Goal: Information Seeking & Learning: Learn about a topic

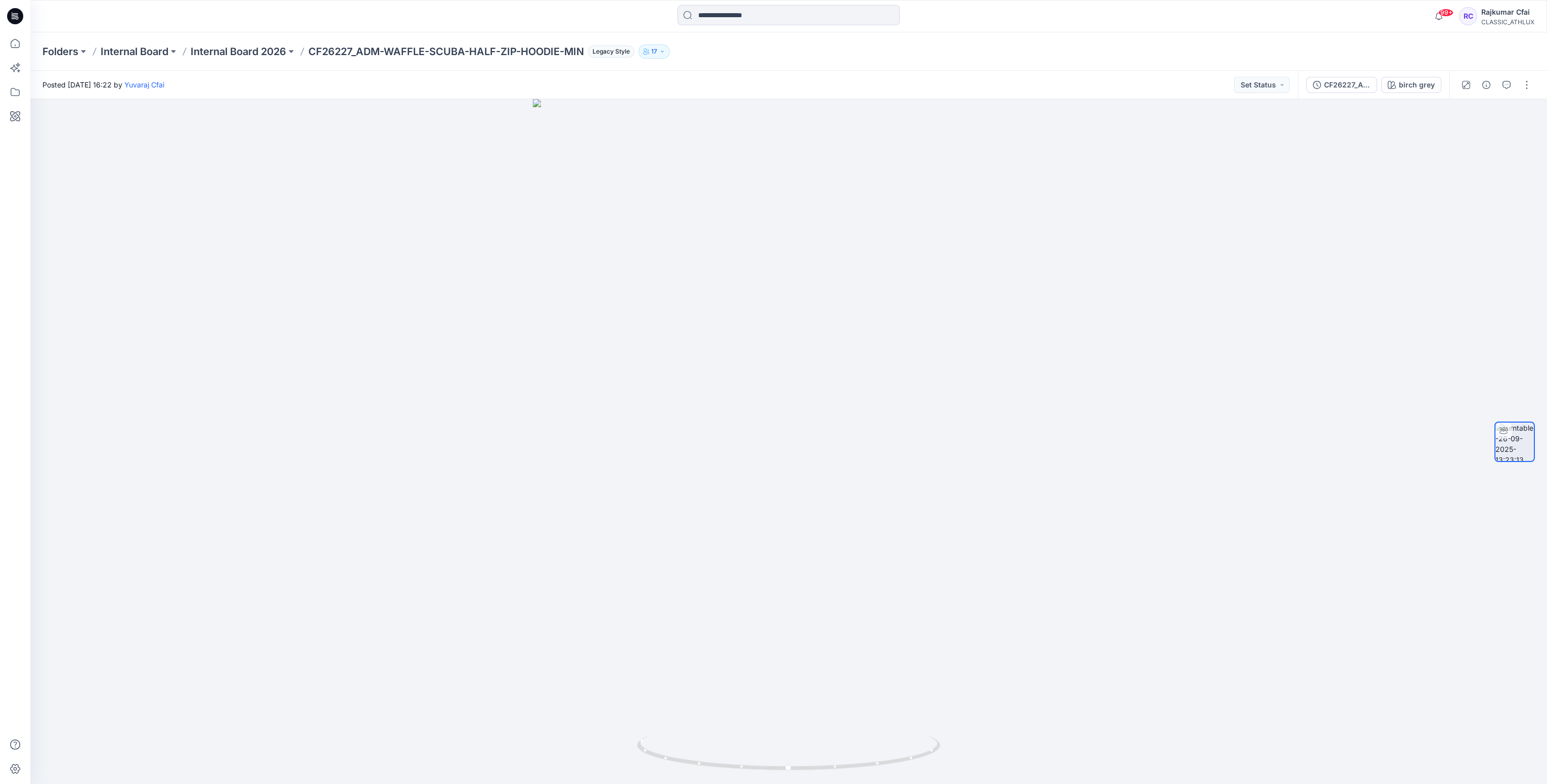
click at [17, 11] on icon at bounding box center [15, 16] width 16 height 16
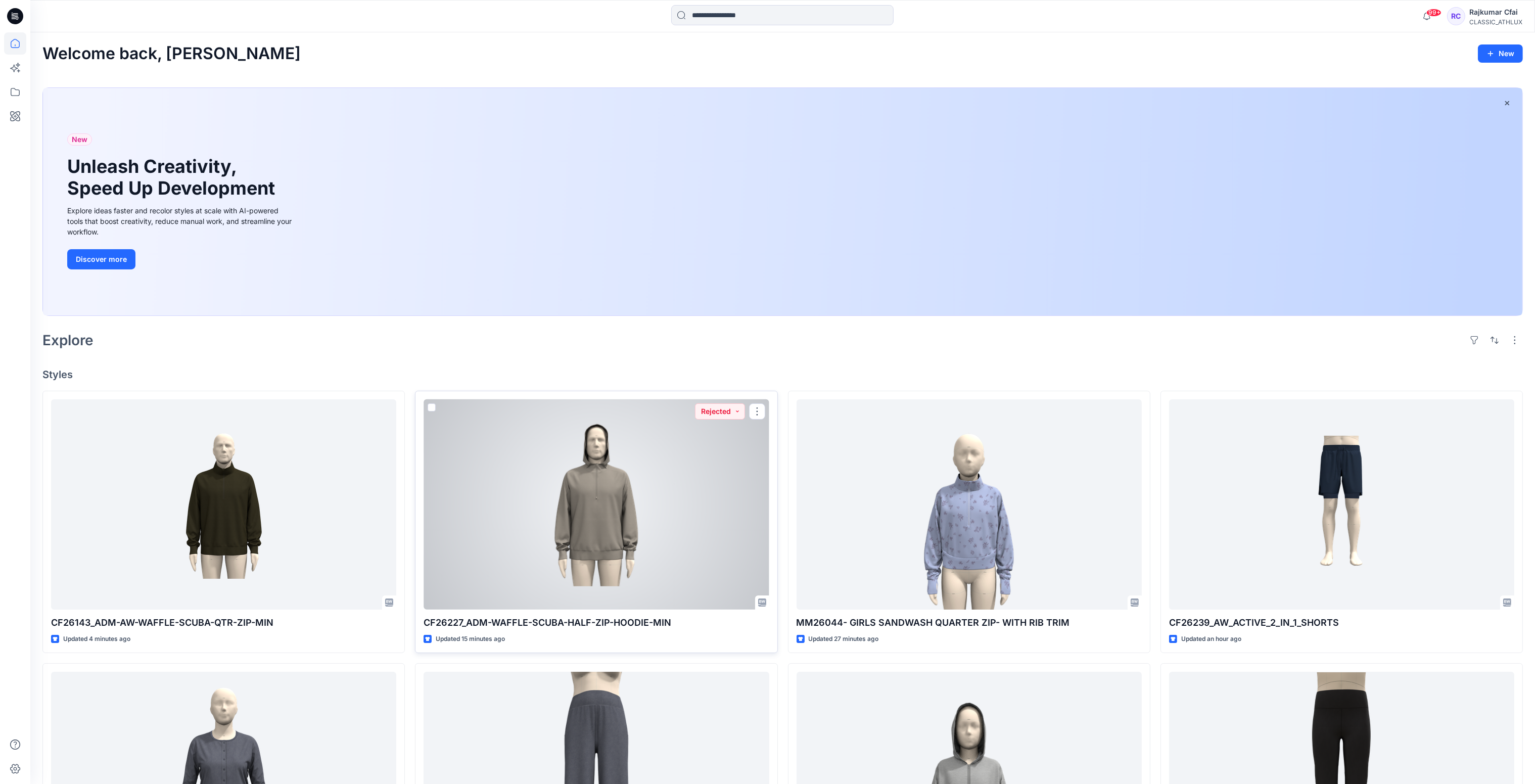
click at [668, 483] on div at bounding box center [596, 504] width 345 height 211
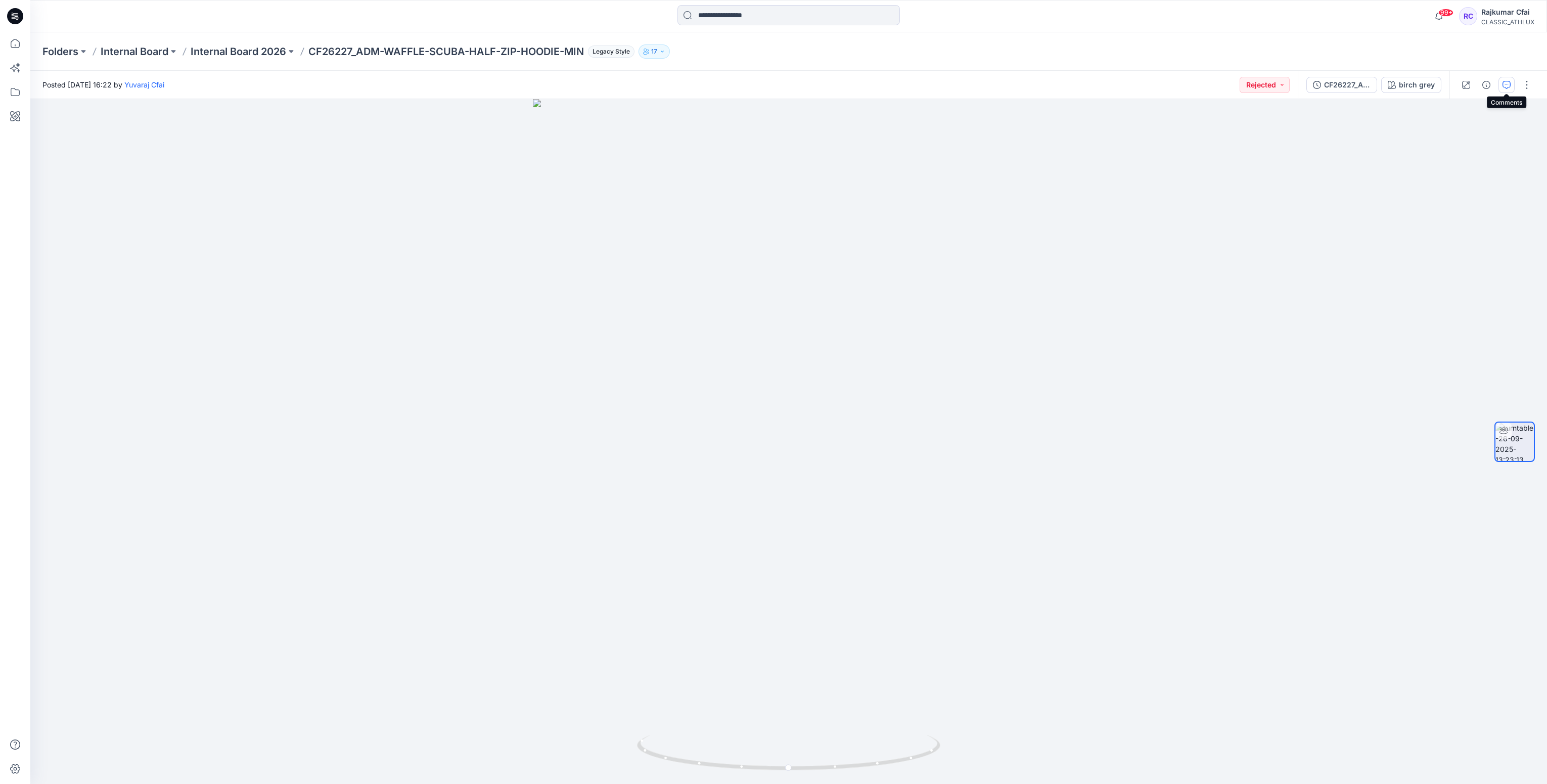
click at [1510, 88] on button "button" at bounding box center [1506, 85] width 16 height 16
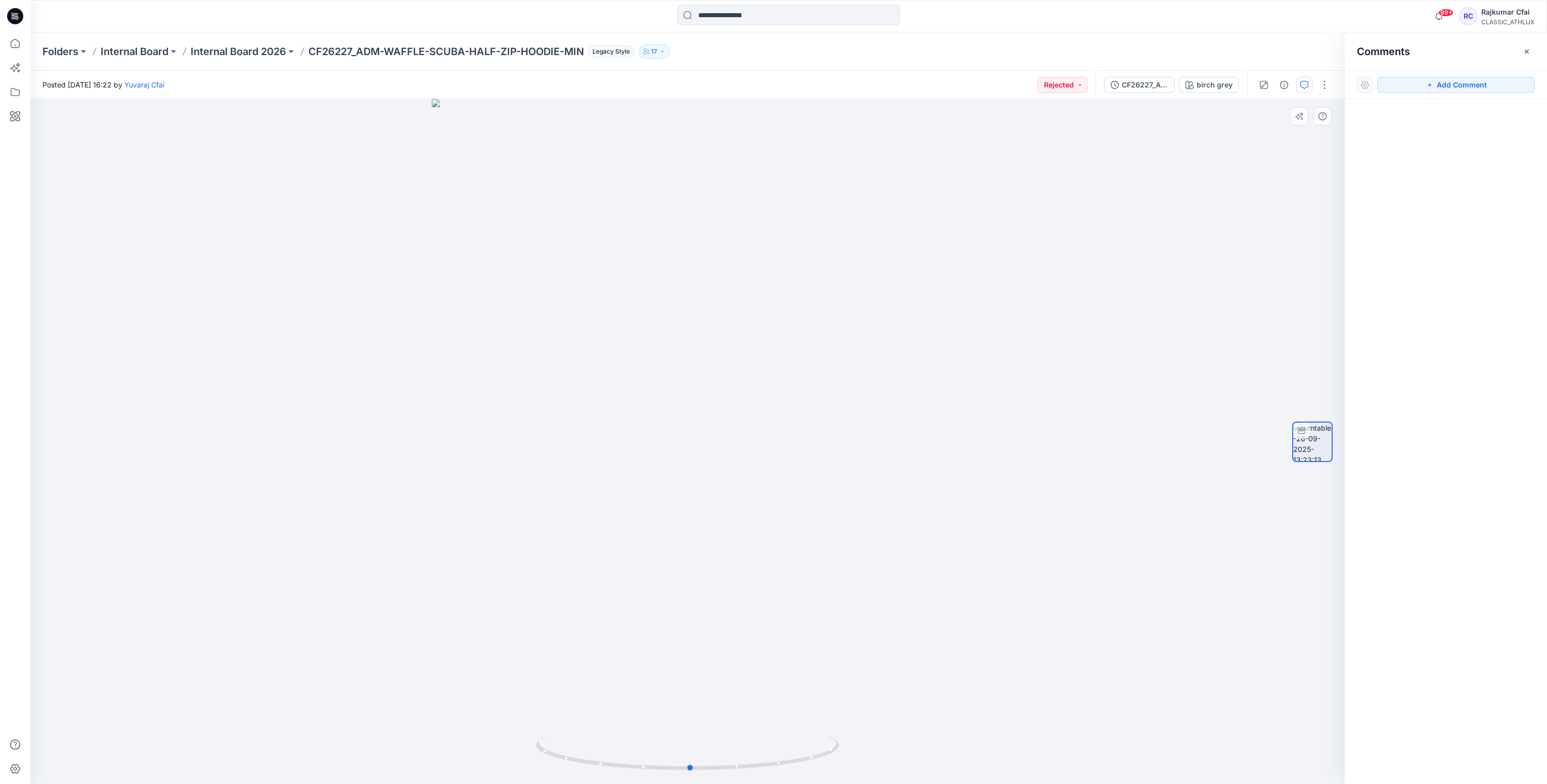
drag, startPoint x: 1005, startPoint y: 625, endPoint x: 1033, endPoint y: 627, distance: 28.1
click at [1033, 627] on div at bounding box center [688, 441] width 1315 height 685
click at [17, 16] on icon at bounding box center [16, 16] width 4 height 1
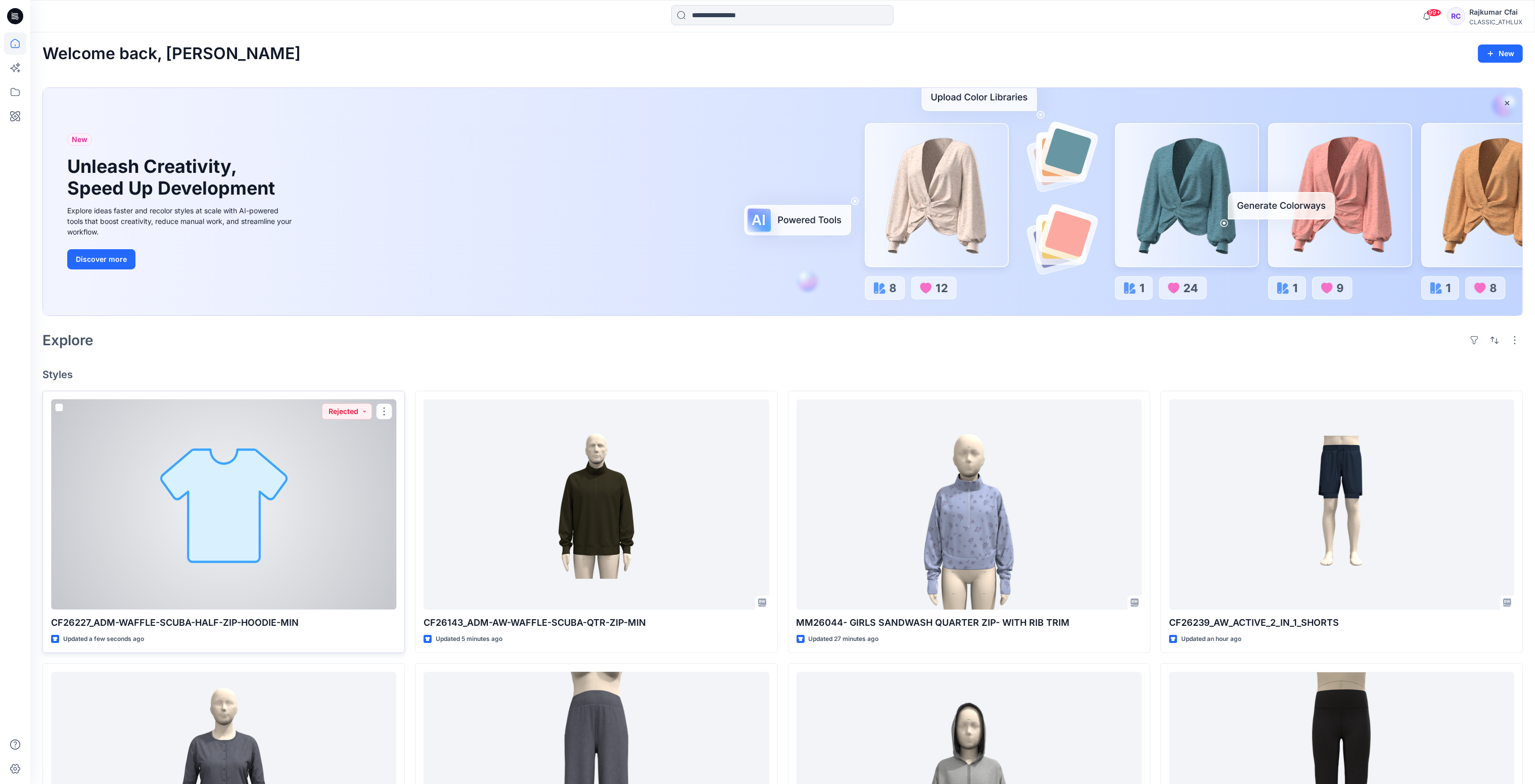
click at [324, 516] on div at bounding box center [223, 504] width 345 height 211
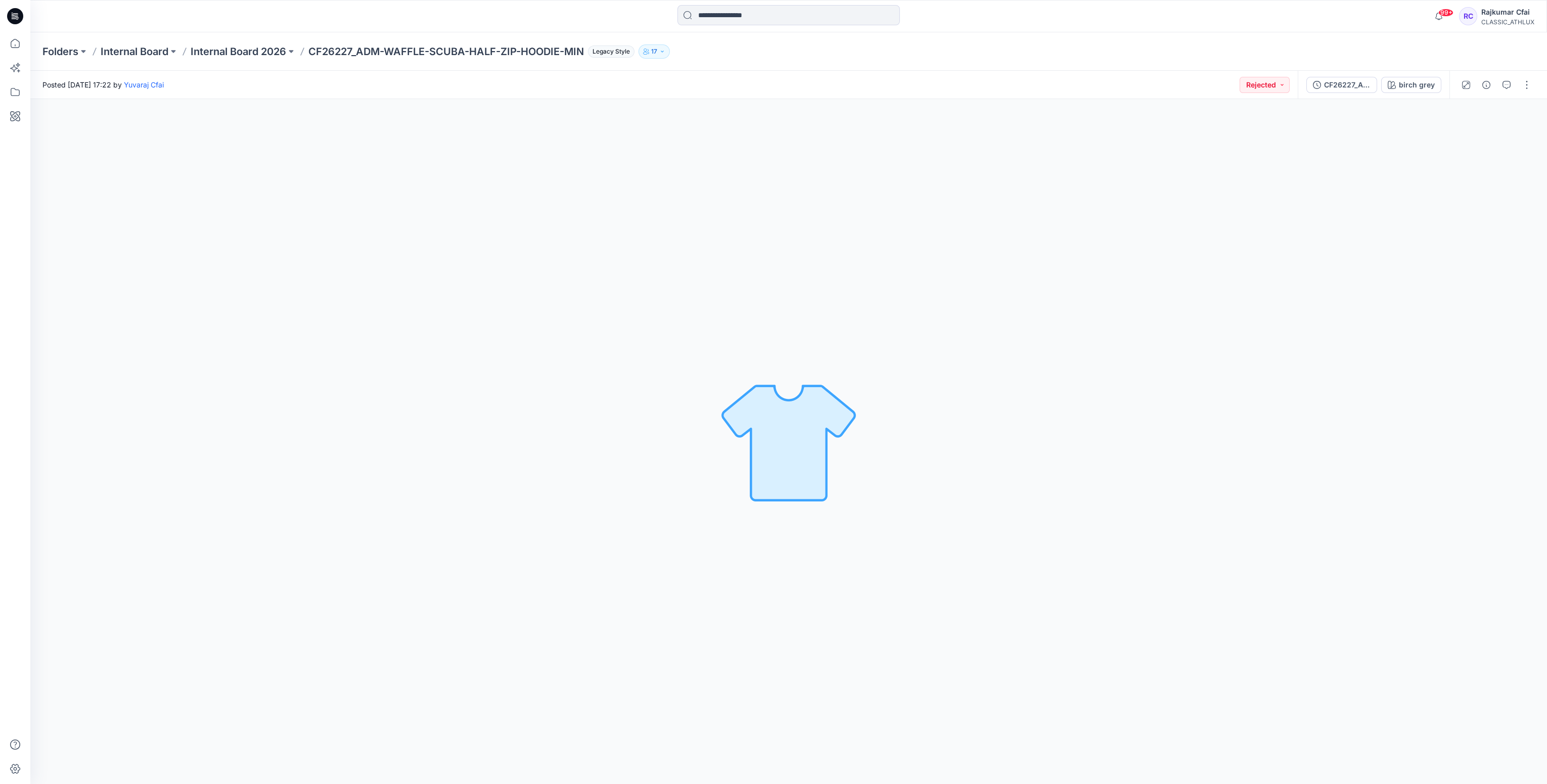
click at [11, 16] on icon at bounding box center [15, 16] width 16 height 16
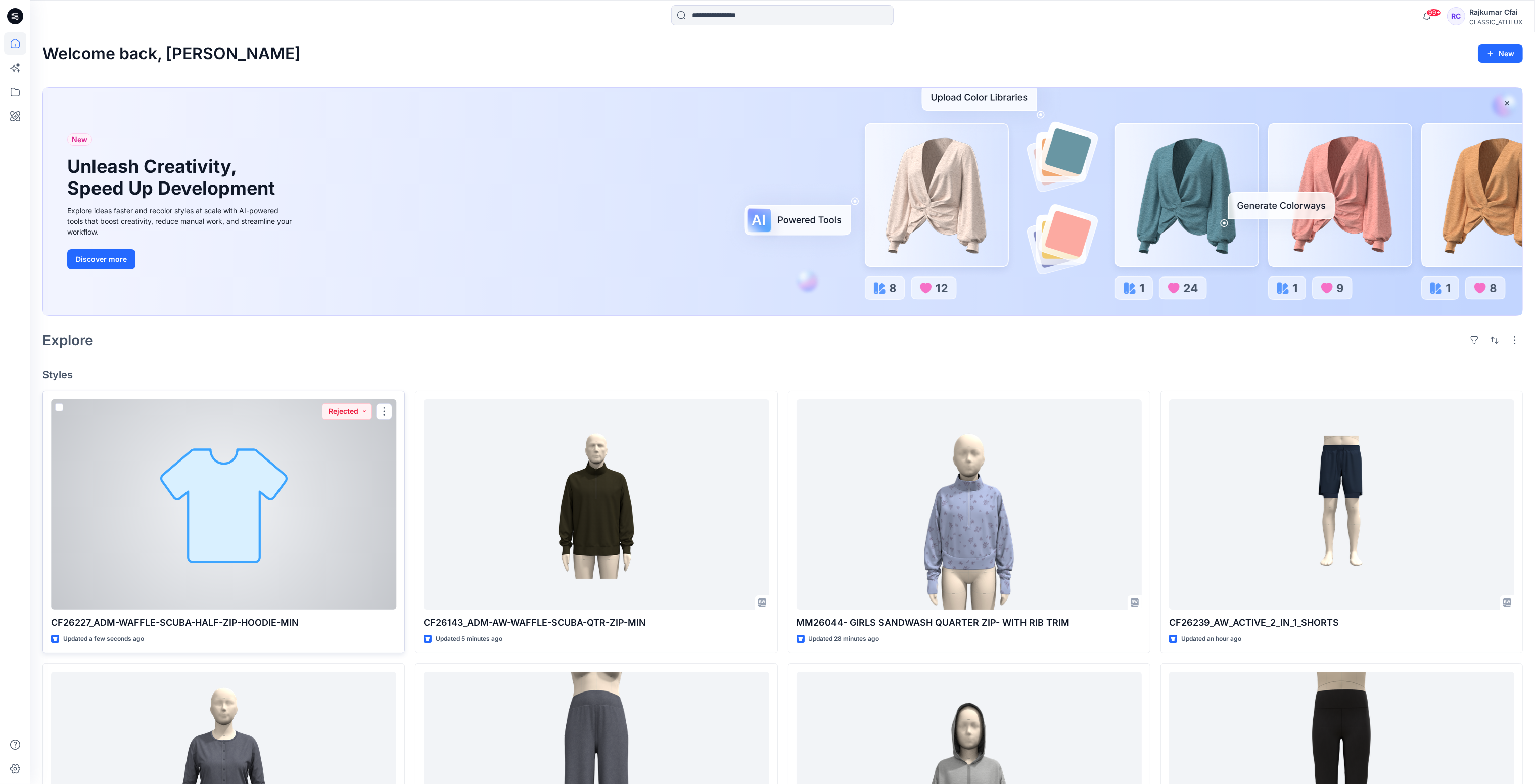
click at [238, 514] on div at bounding box center [223, 504] width 345 height 211
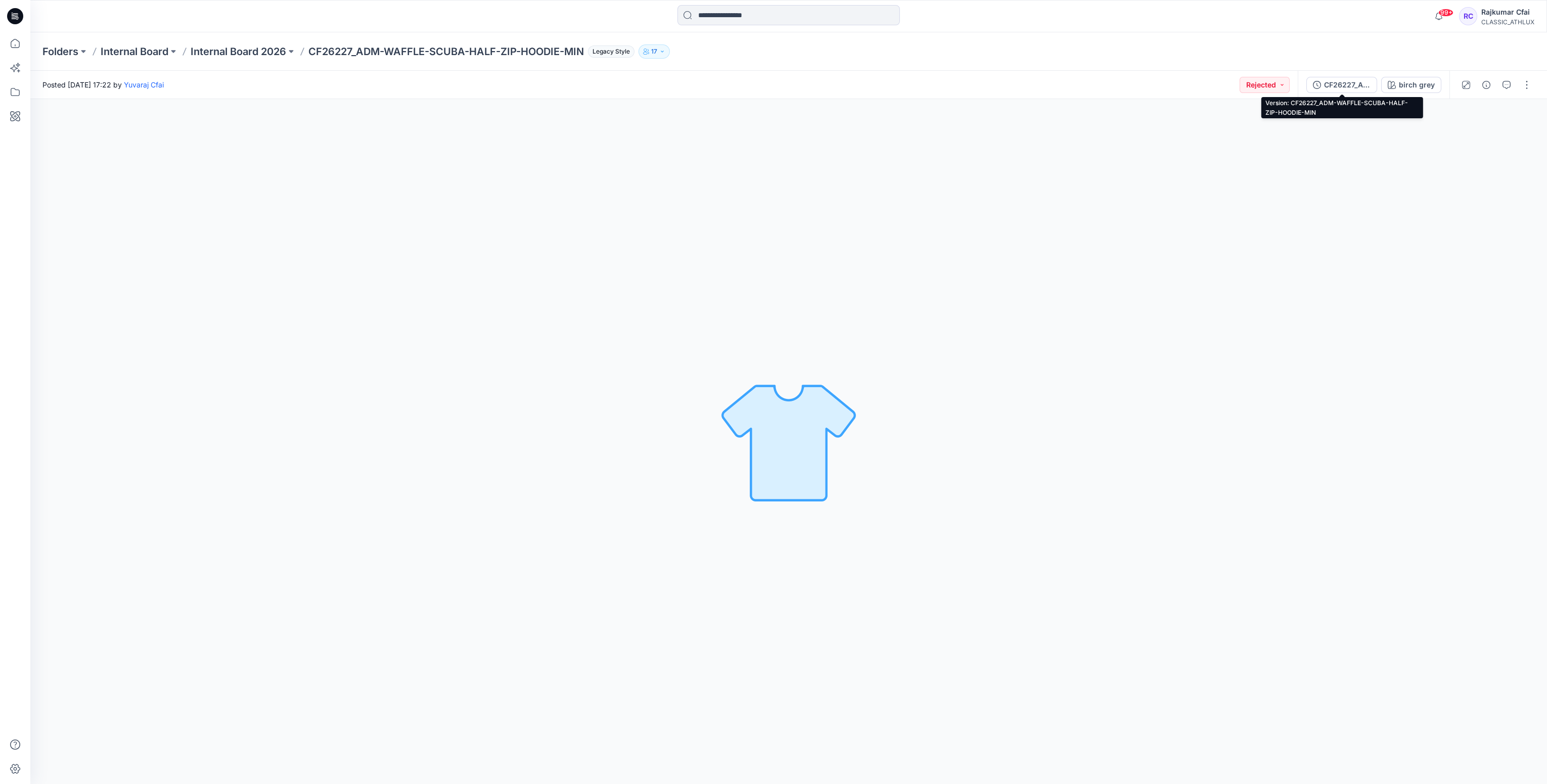
click at [1352, 77] on button "CF26227_ADM-WAFFLE-SCUBA-HALF-ZIP-HOODIE-MIN" at bounding box center [1342, 85] width 71 height 16
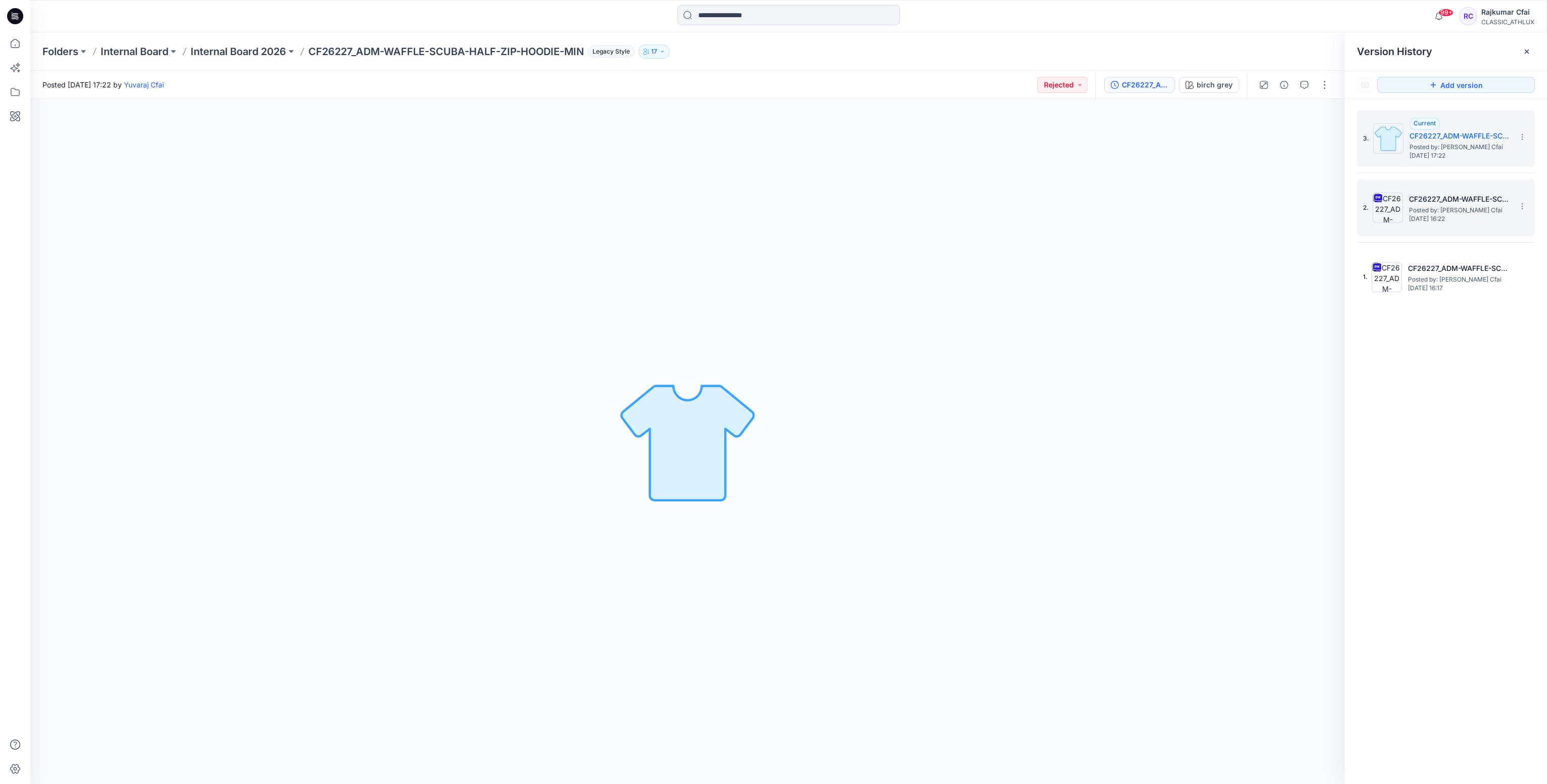
click at [1452, 207] on span "Posted by: [PERSON_NAME] Cfai" at bounding box center [1459, 210] width 101 height 10
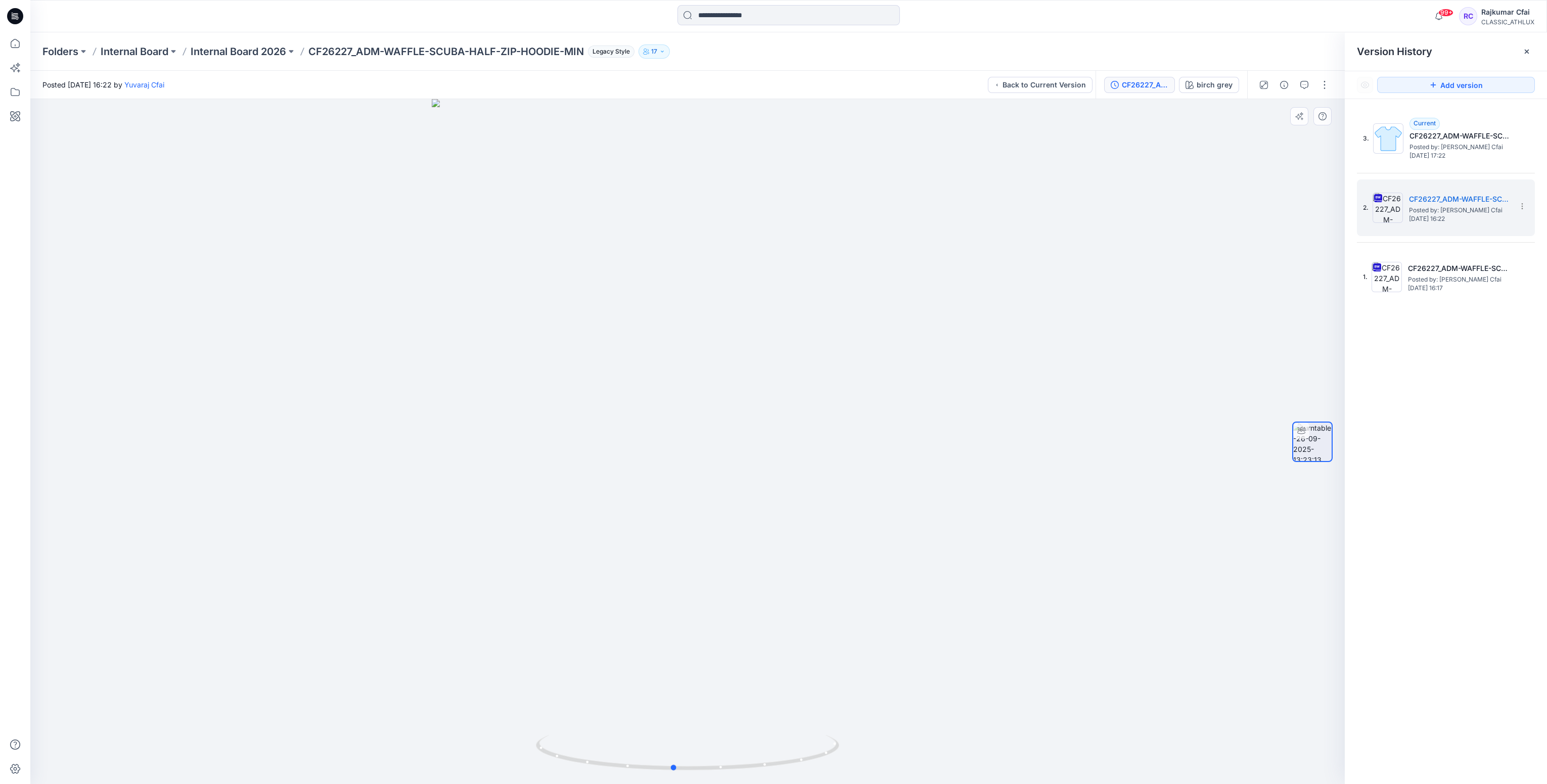
drag, startPoint x: 972, startPoint y: 496, endPoint x: 970, endPoint y: 529, distance: 33.1
click at [970, 529] on div at bounding box center [688, 441] width 1315 height 685
click at [1464, 169] on div "3. Current CF26227_ADM-WAFFLE-SCUBA-HALF-ZIP-HOODIE-MIN Posted by: [PERSON_NAME…" at bounding box center [1446, 208] width 178 height 195
click at [1459, 152] on span "[DATE] 17:22" at bounding box center [1460, 155] width 101 height 7
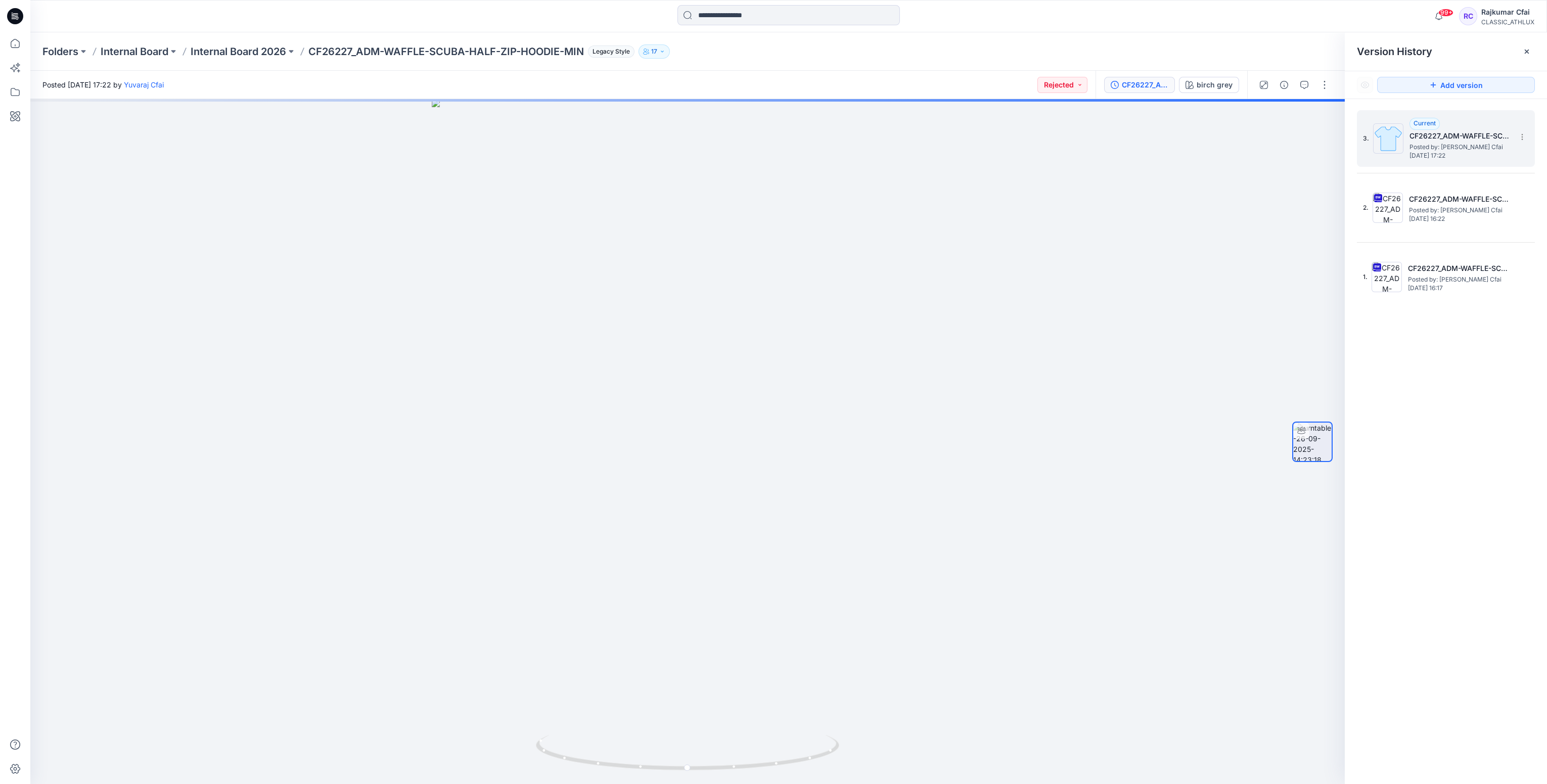
click at [1424, 148] on span "Posted by: [PERSON_NAME] Cfai" at bounding box center [1460, 147] width 101 height 10
click at [14, 10] on icon at bounding box center [15, 16] width 16 height 16
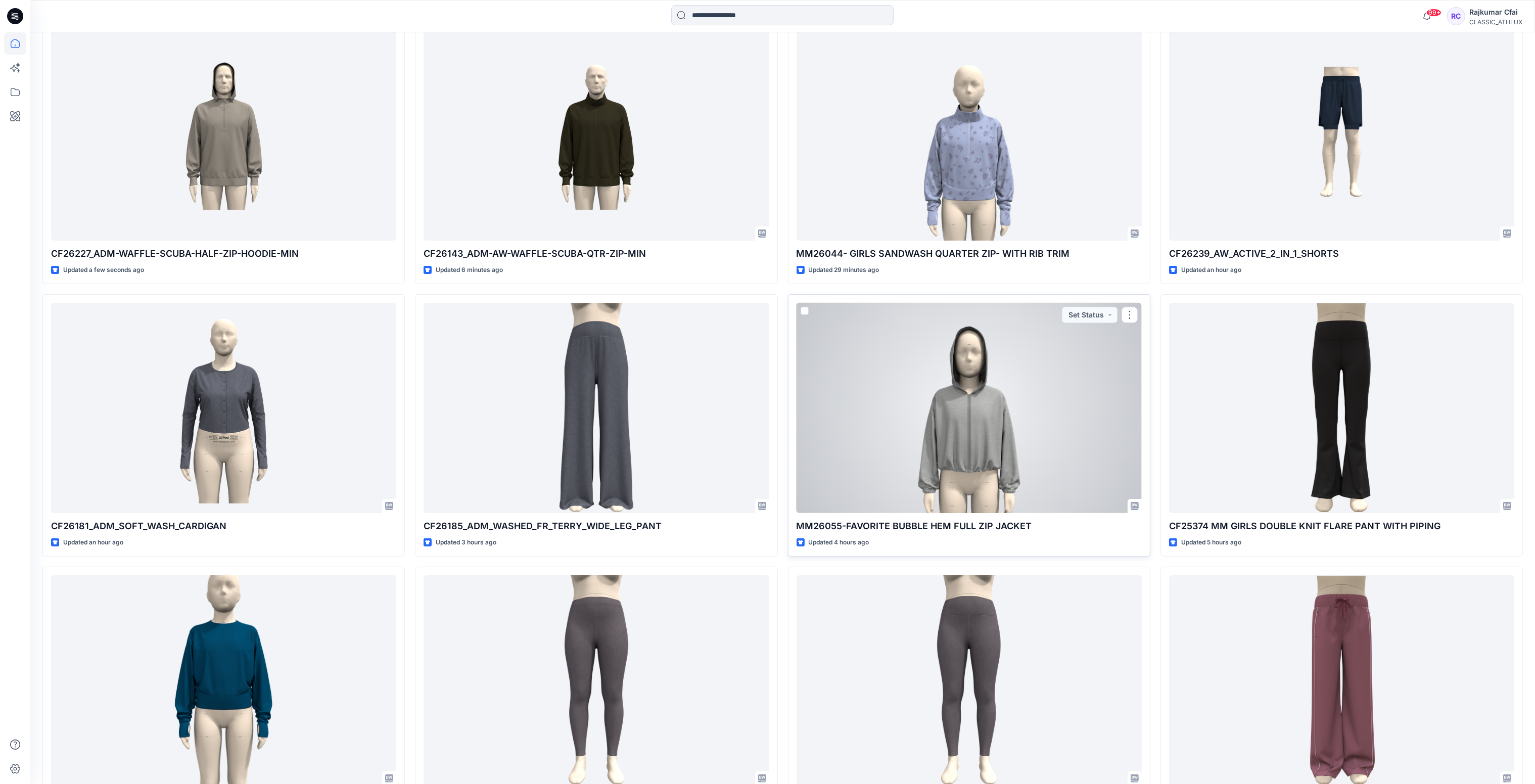
scroll to position [227, 0]
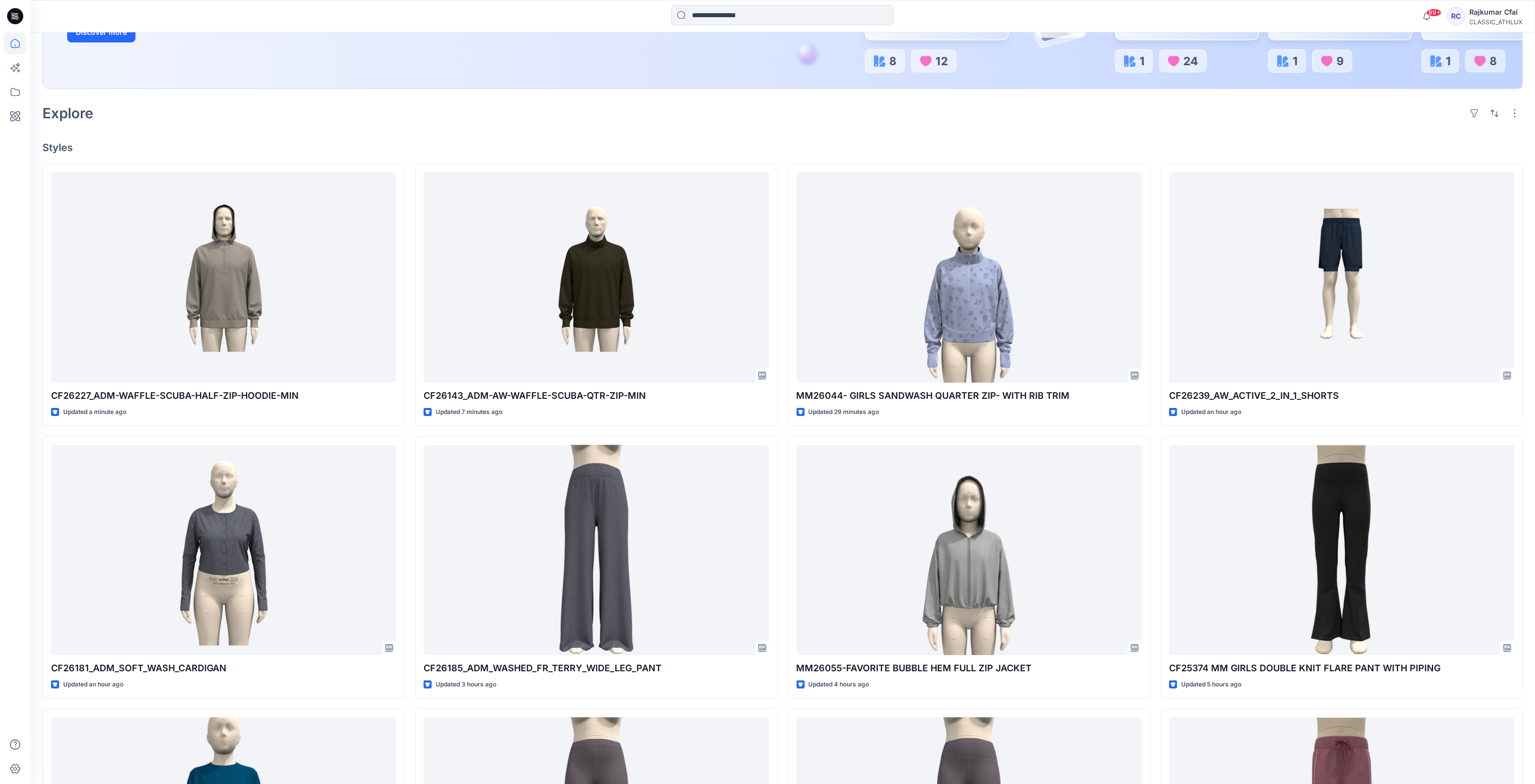
click at [20, 16] on icon at bounding box center [15, 16] width 16 height 16
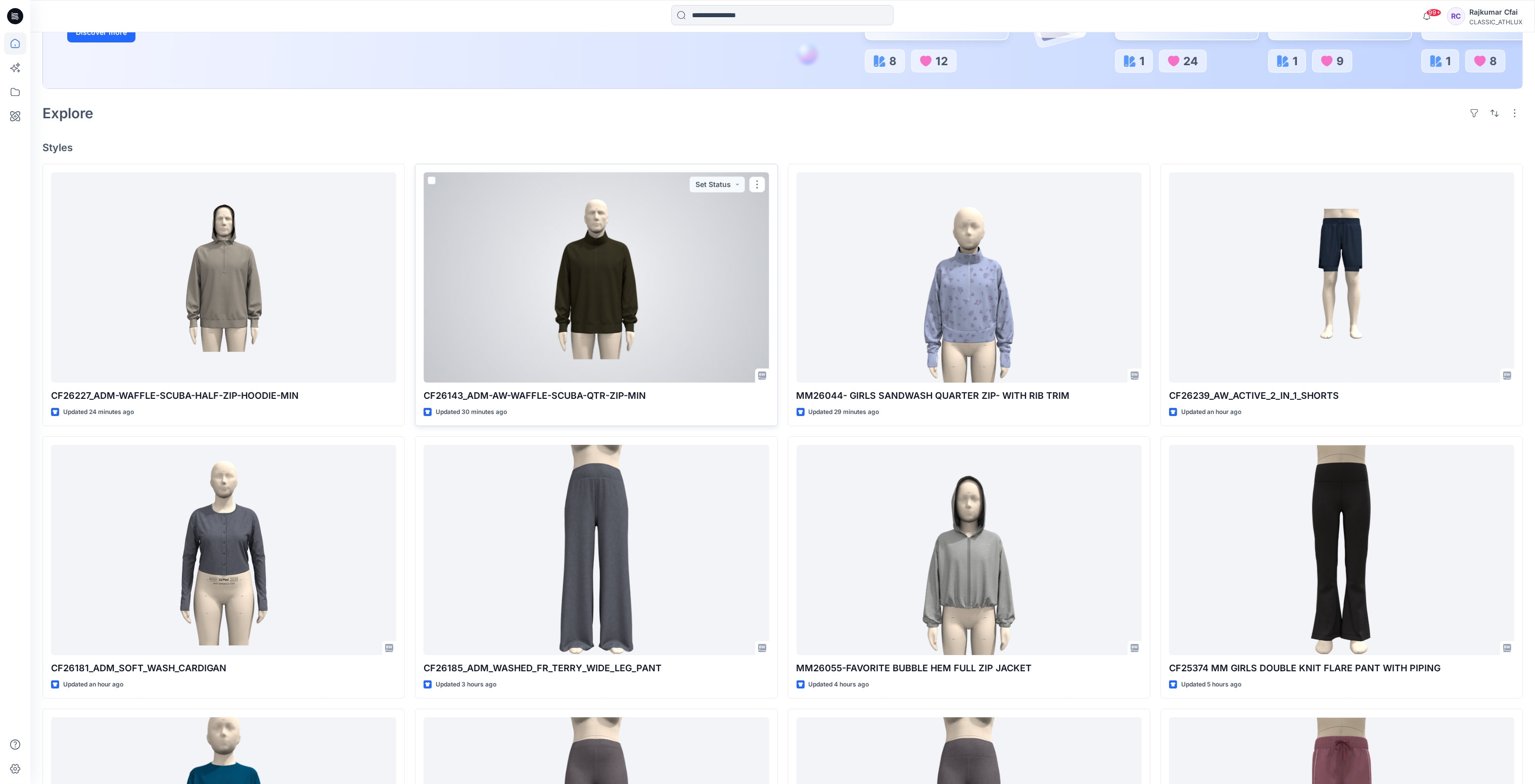
click at [686, 325] on div at bounding box center [596, 277] width 345 height 211
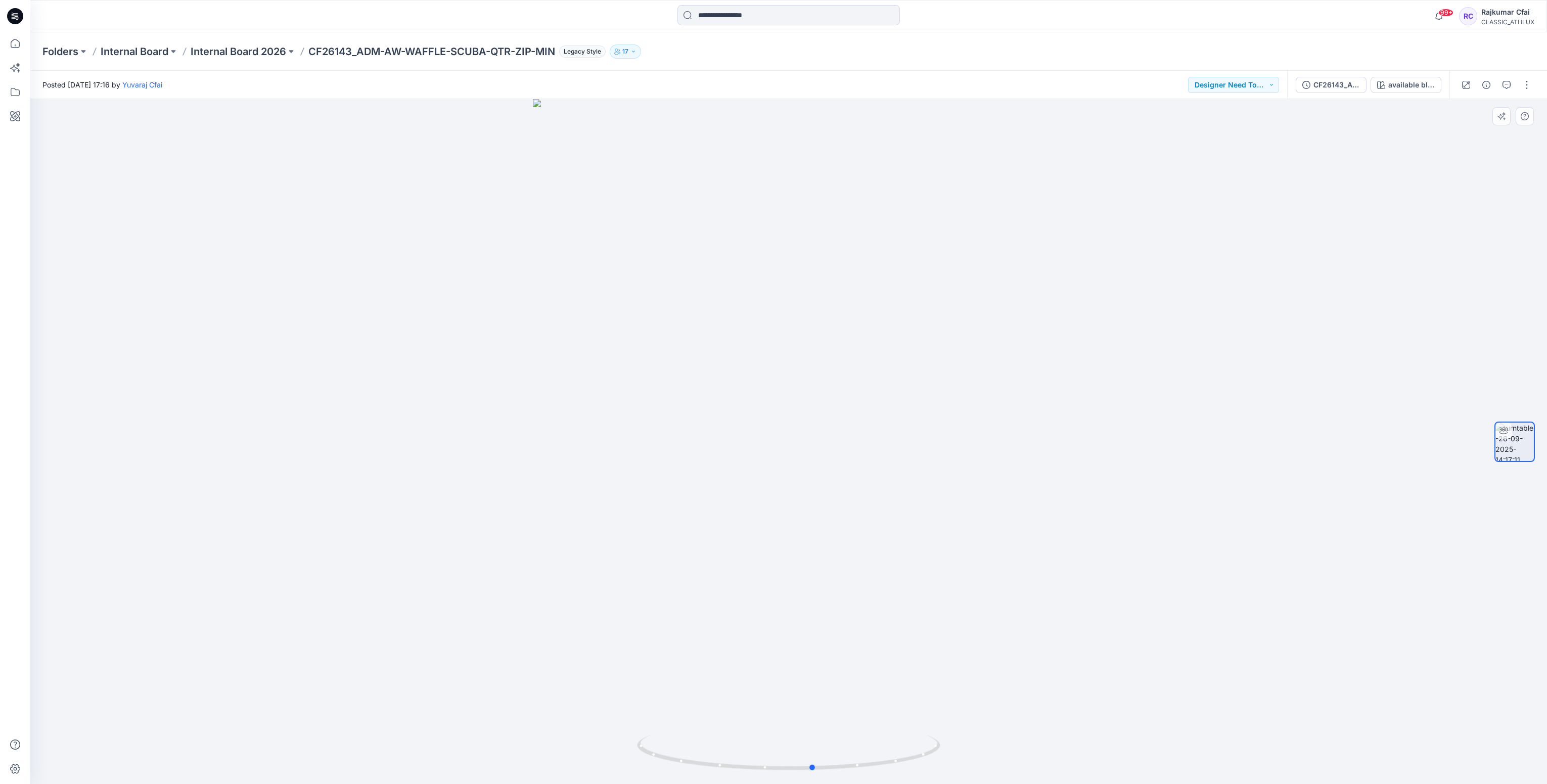
drag, startPoint x: 506, startPoint y: 467, endPoint x: 1156, endPoint y: 210, distance: 699.0
click at [620, 510] on div at bounding box center [789, 441] width 1516 height 685
click at [1405, 77] on button "available black" at bounding box center [1406, 85] width 71 height 16
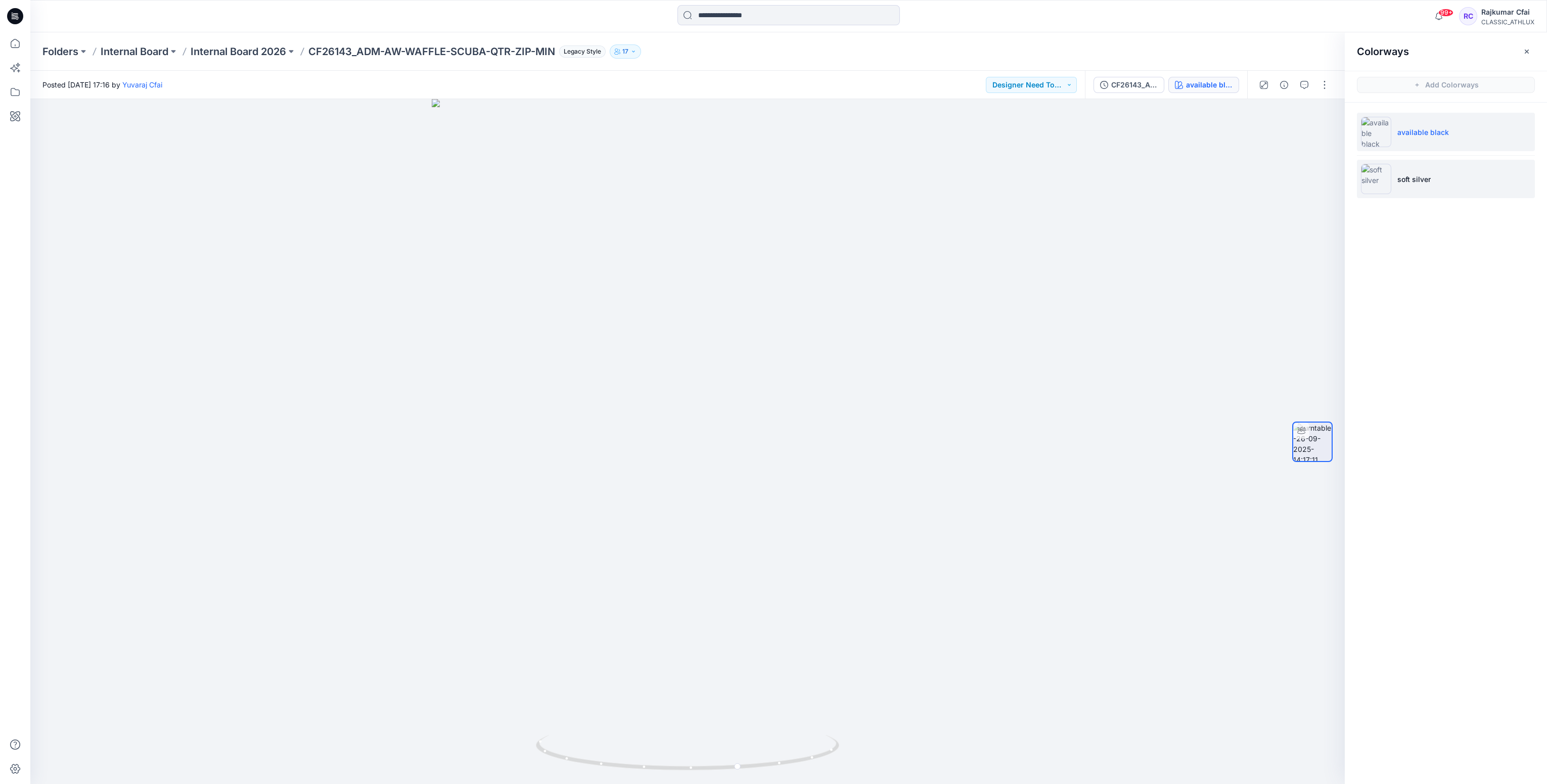
click at [1409, 176] on p "soft silver" at bounding box center [1414, 179] width 34 height 11
drag, startPoint x: 987, startPoint y: 689, endPoint x: 993, endPoint y: 666, distance: 23.8
click at [993, 666] on div at bounding box center [688, 441] width 1315 height 685
click at [11, 16] on icon at bounding box center [13, 16] width 3 height 1
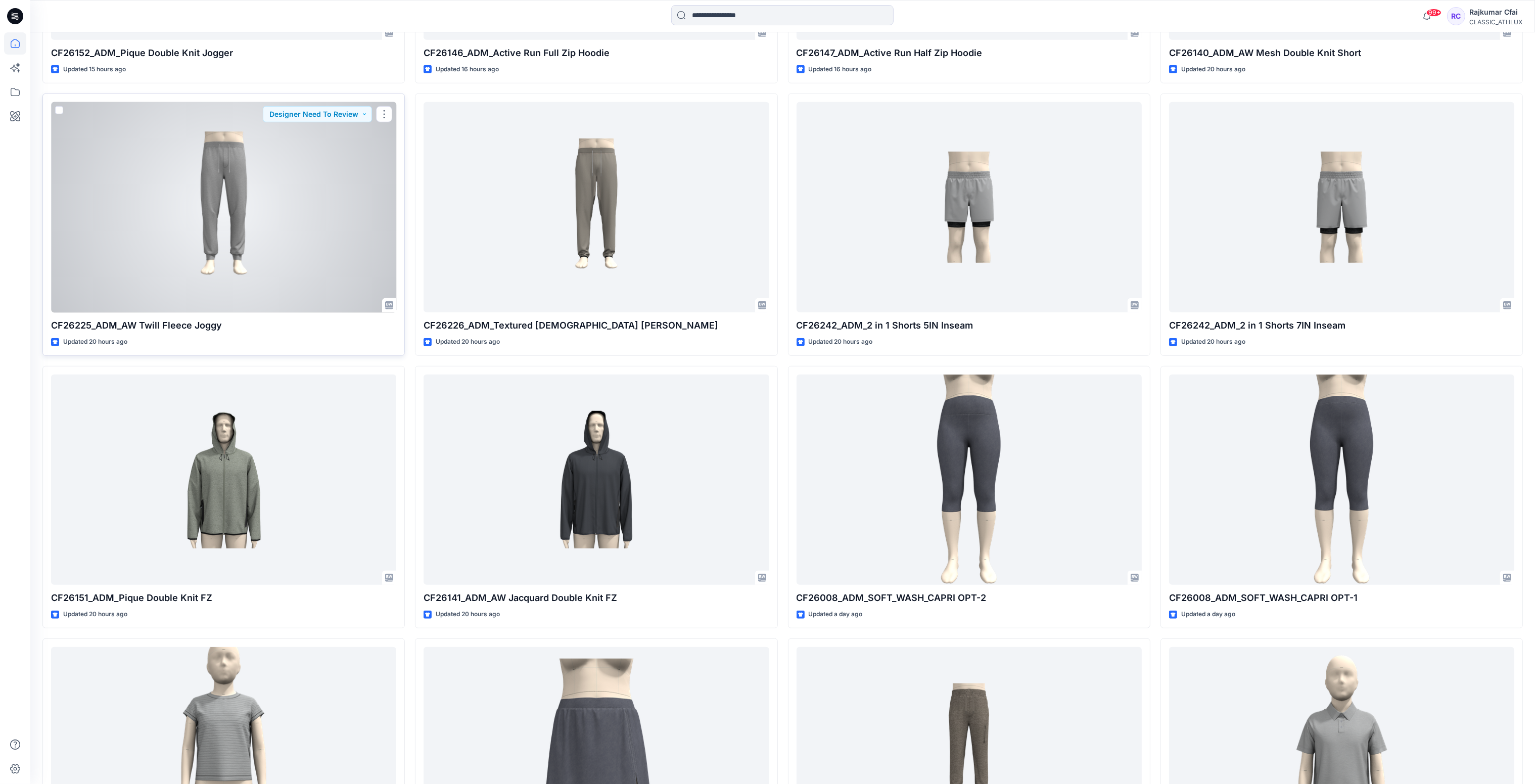
scroll to position [1440, 0]
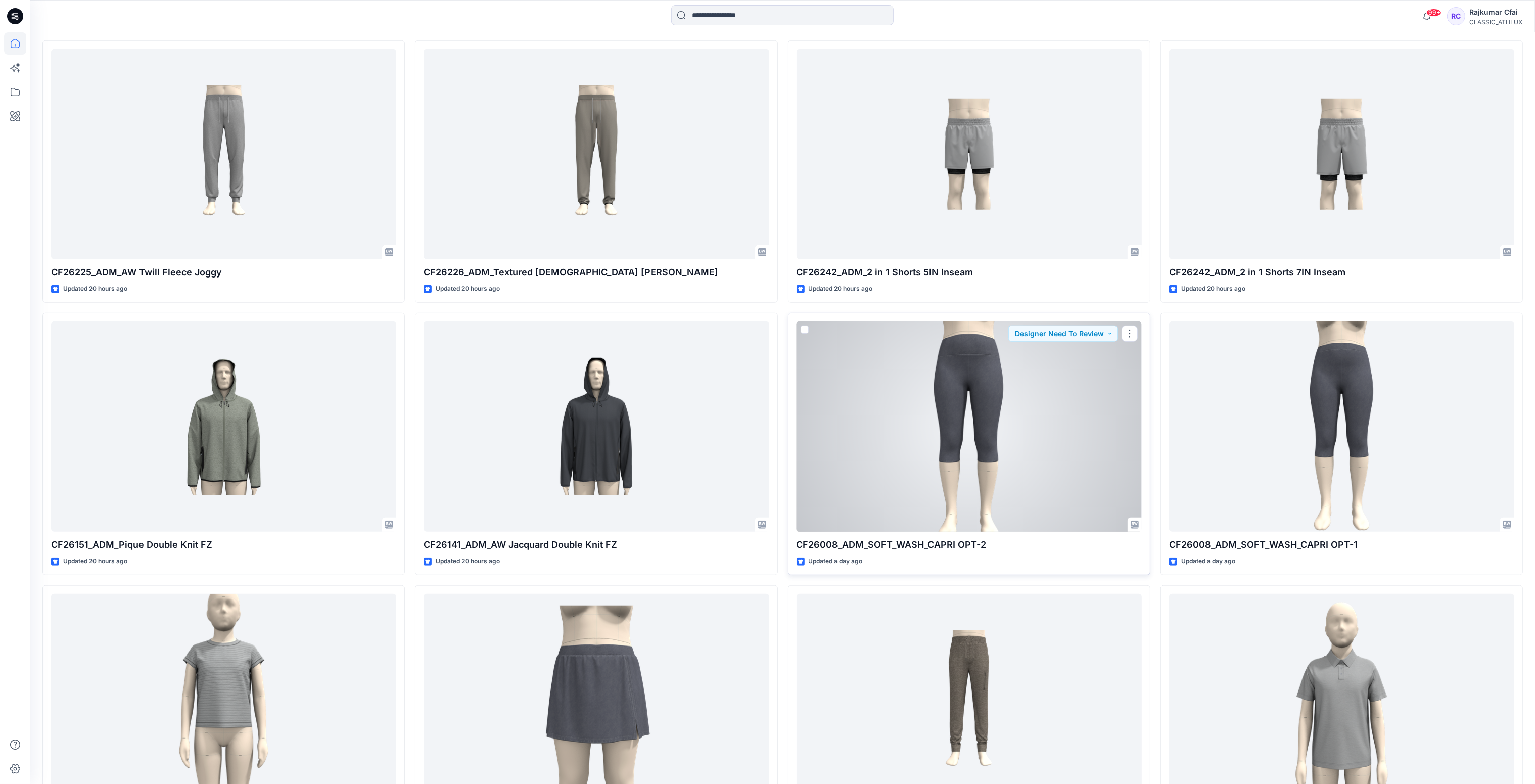
click at [1027, 368] on div at bounding box center [969, 426] width 345 height 211
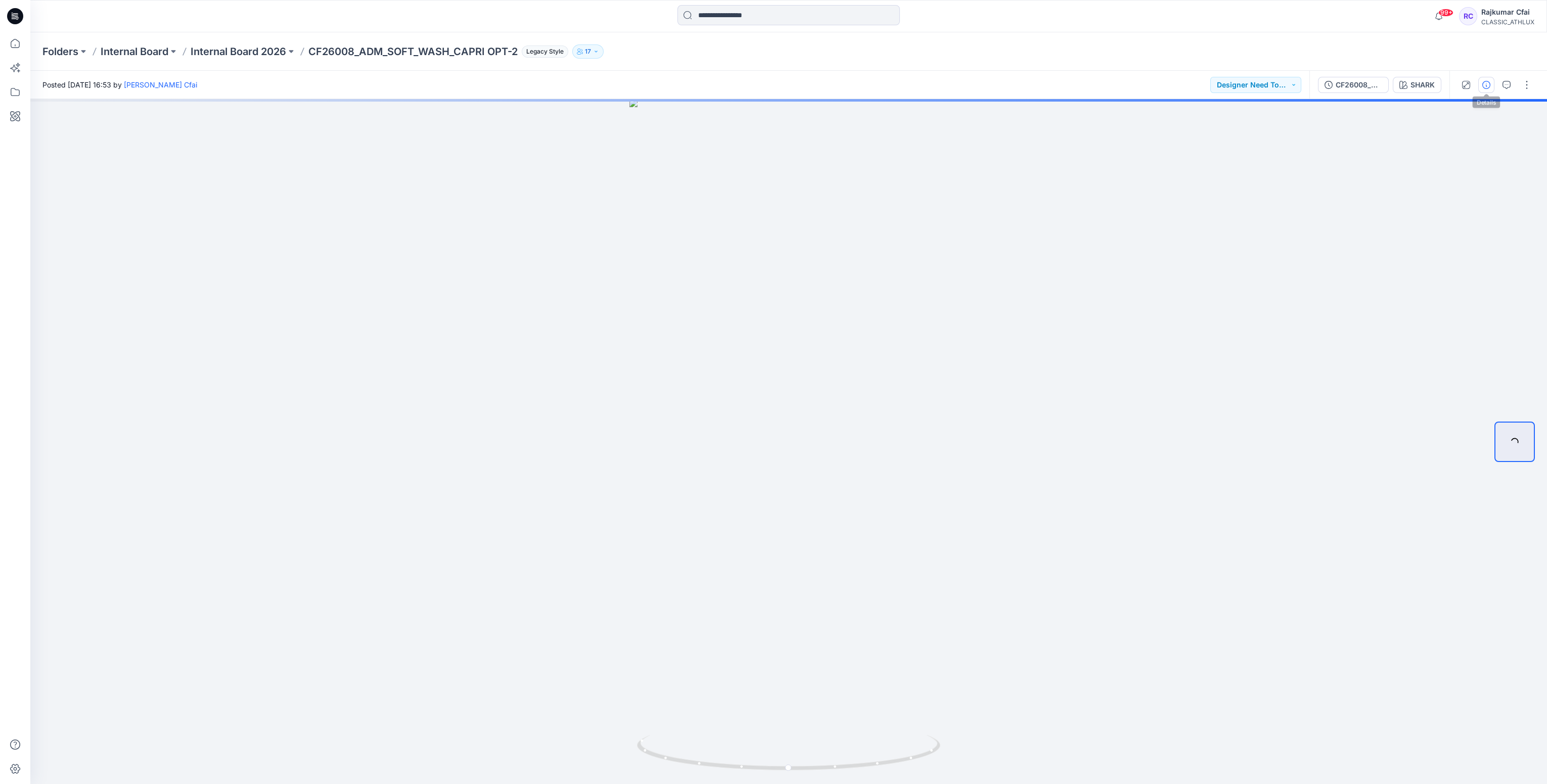
click at [1491, 88] on button "button" at bounding box center [1486, 85] width 16 height 16
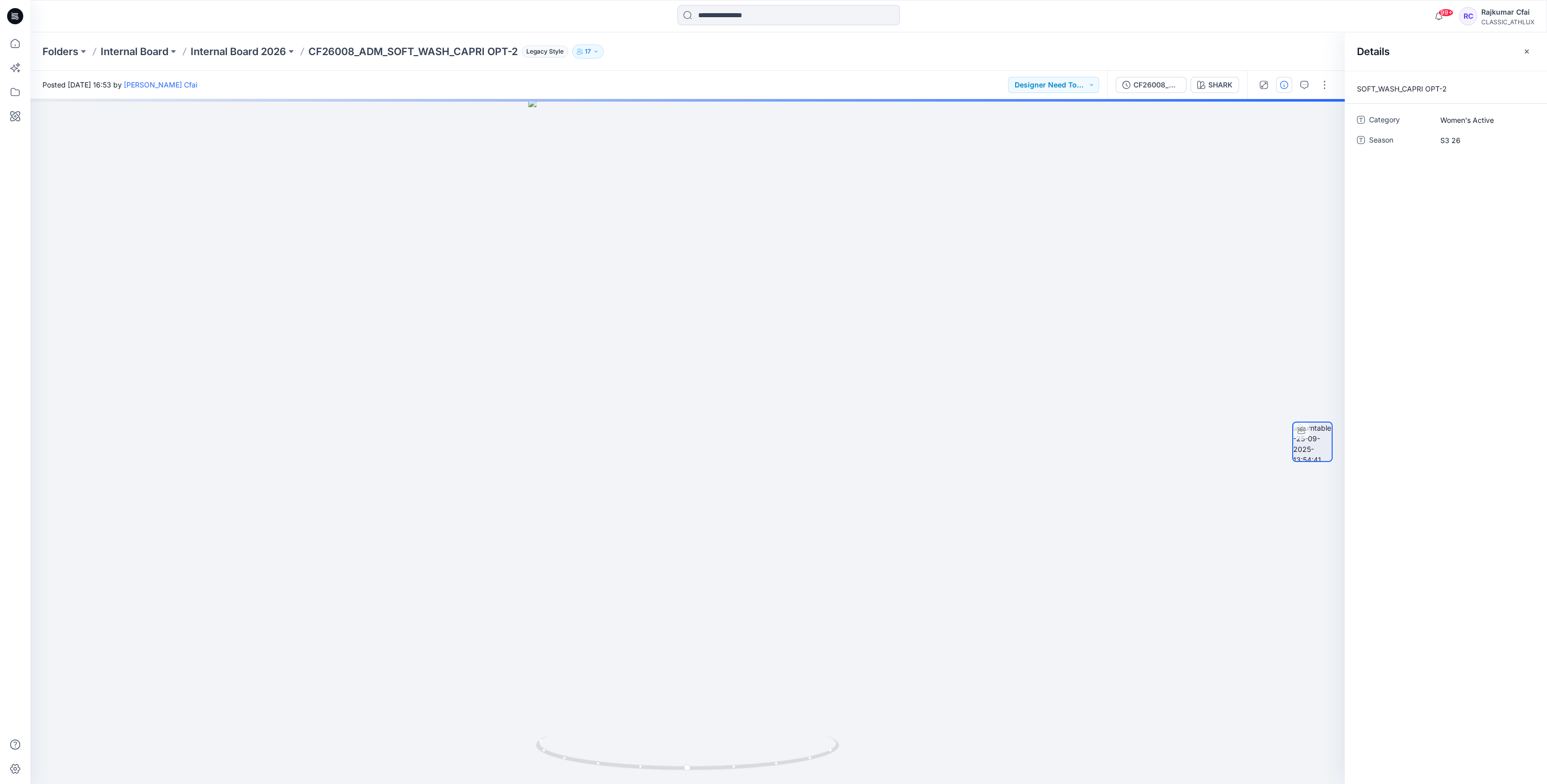
click at [14, 20] on icon at bounding box center [15, 16] width 16 height 16
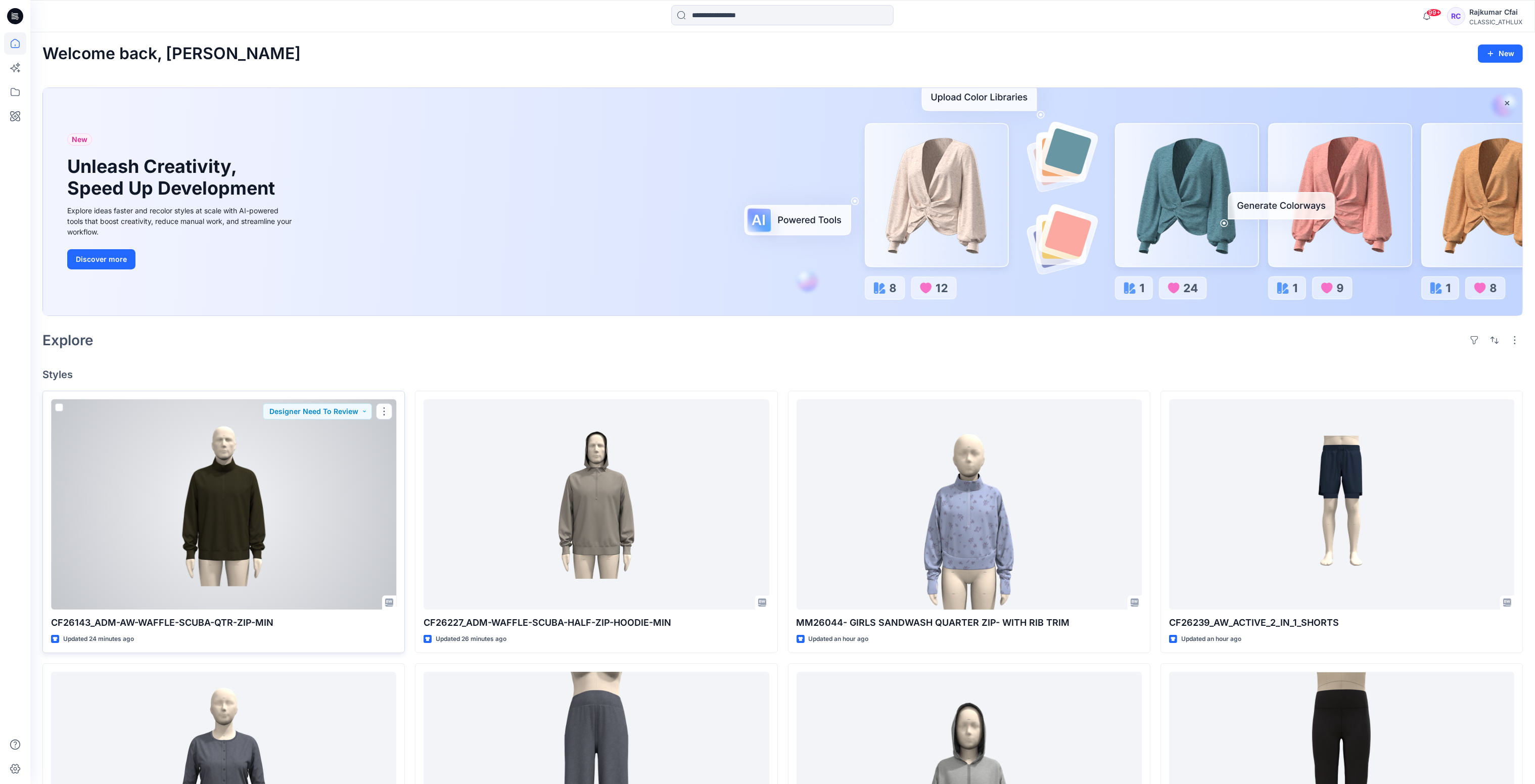
click at [255, 505] on div at bounding box center [223, 504] width 345 height 211
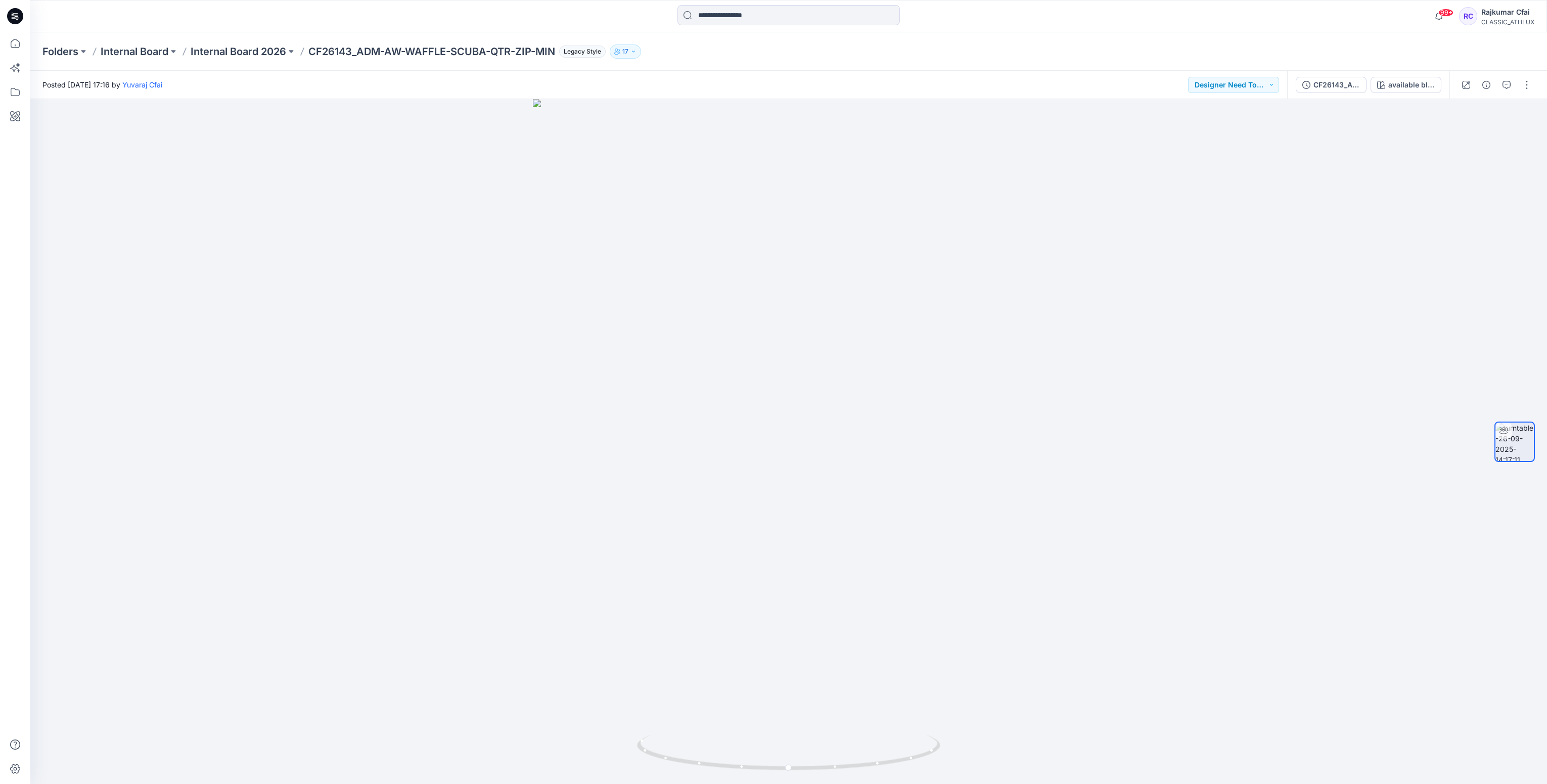
click at [11, 16] on icon at bounding box center [13, 16] width 3 height 1
